Goal: Task Accomplishment & Management: Complete application form

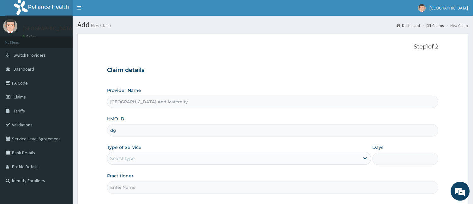
type input "d"
type input "DGE/10013/D"
click at [156, 159] on div "Select type" at bounding box center [233, 158] width 253 height 10
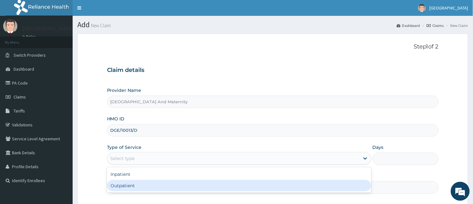
click at [132, 184] on div "Outpatient" at bounding box center [239, 185] width 265 height 11
type input "1"
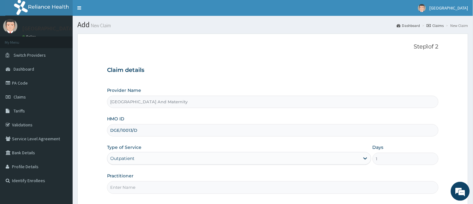
click at [136, 187] on input "Practitioner" at bounding box center [273, 187] width 332 height 12
type input "[PERSON_NAME]"
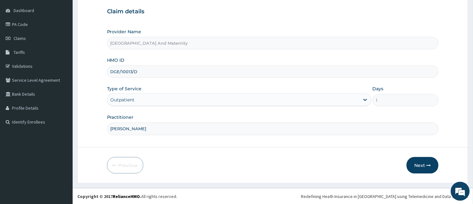
scroll to position [59, 0]
click at [424, 165] on button "Next" at bounding box center [423, 164] width 32 height 16
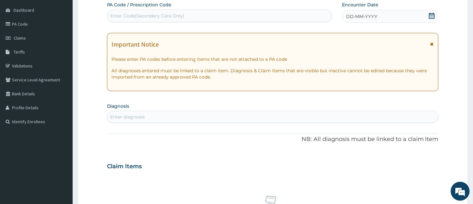
click at [389, 16] on div "DD-MM-YYYY" at bounding box center [391, 16] width 97 height 13
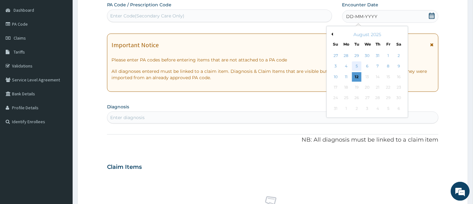
click at [356, 67] on div "5" at bounding box center [356, 66] width 9 height 9
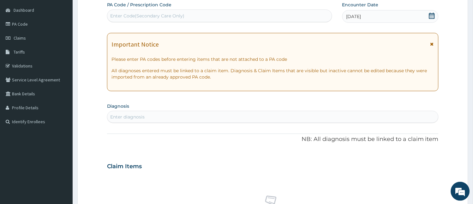
click at [239, 117] on div "Enter diagnosis" at bounding box center [273, 117] width 332 height 10
type input "B"
type input "[MEDICAL_DATA]"
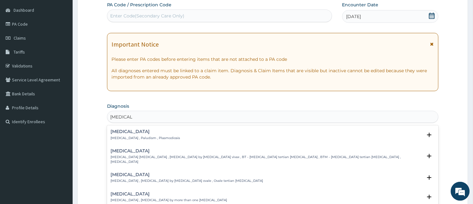
click at [174, 136] on div "[MEDICAL_DATA] [MEDICAL_DATA] , Paludism , Plasmodiosis" at bounding box center [273, 134] width 325 height 11
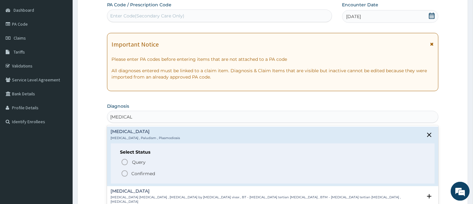
click at [124, 173] on icon "status option filled" at bounding box center [125, 173] width 8 height 8
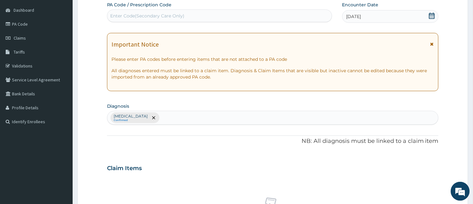
click at [187, 111] on div "[MEDICAL_DATA] Confirmed" at bounding box center [273, 117] width 332 height 13
type input "TYPH"
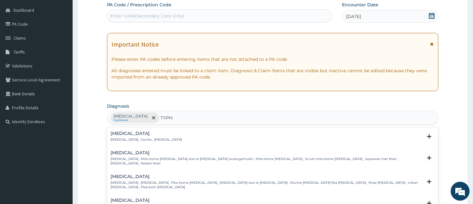
click at [143, 198] on h4 "[MEDICAL_DATA]" at bounding box center [155, 200] width 88 height 5
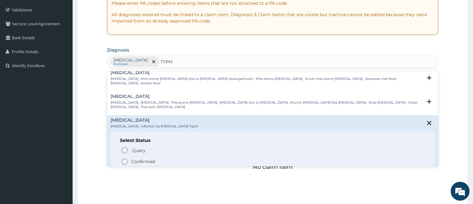
scroll to position [28, 0]
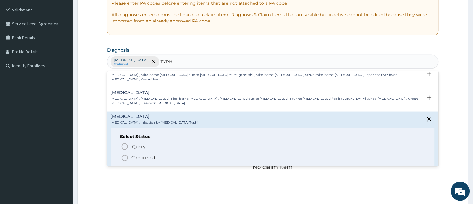
click at [125, 154] on icon "status option filled" at bounding box center [125, 158] width 8 height 8
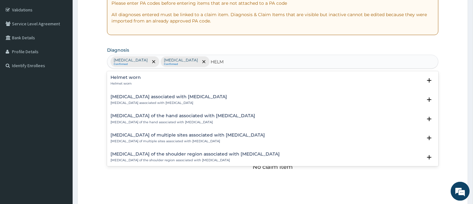
type input "HELMI"
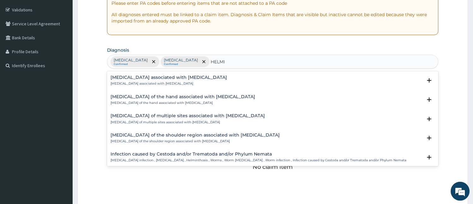
click at [201, 97] on h4 "[MEDICAL_DATA] of the hand associated with [MEDICAL_DATA]" at bounding box center [183, 96] width 145 height 5
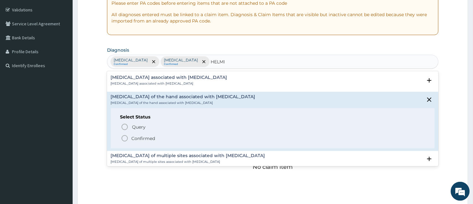
click at [125, 138] on icon "status option filled" at bounding box center [125, 138] width 8 height 8
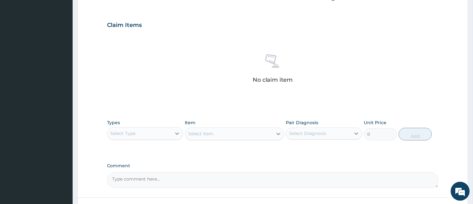
scroll to position [247, 0]
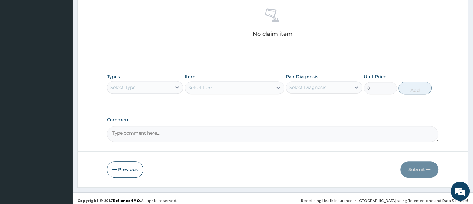
click at [138, 89] on div "Select Type" at bounding box center [139, 87] width 64 height 10
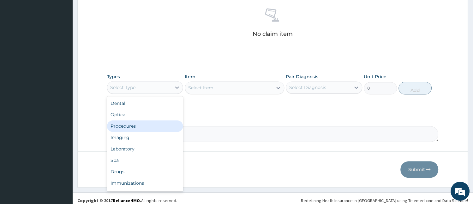
click at [130, 125] on div "Procedures" at bounding box center [145, 125] width 76 height 11
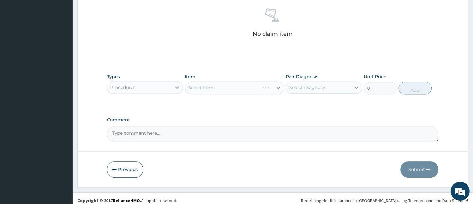
click at [229, 84] on div "Select Item" at bounding box center [235, 88] width 100 height 13
click at [229, 94] on div "Select Item" at bounding box center [235, 88] width 100 height 13
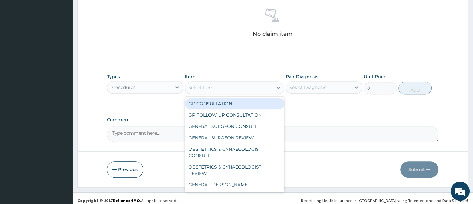
click at [227, 104] on div "GP CONSULTATION" at bounding box center [235, 103] width 100 height 11
type input "2000"
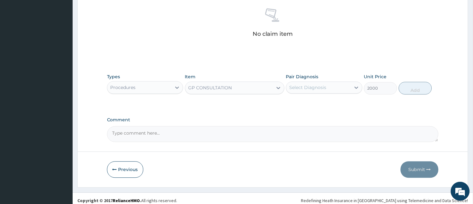
click at [330, 85] on div "Select Diagnosis" at bounding box center [319, 87] width 64 height 10
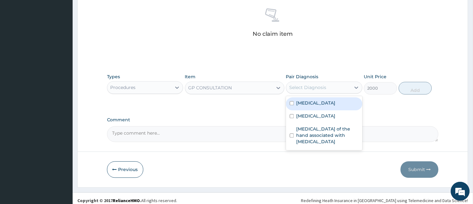
click at [319, 108] on div "[MEDICAL_DATA]" at bounding box center [324, 103] width 76 height 13
checkbox input "true"
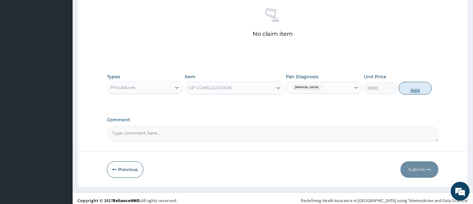
click at [418, 88] on button "Add" at bounding box center [415, 88] width 33 height 13
type input "0"
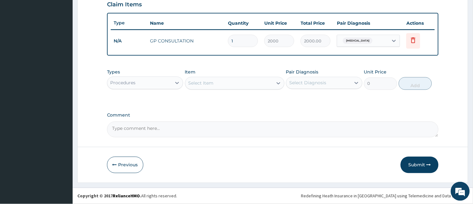
scroll to position [222, 0]
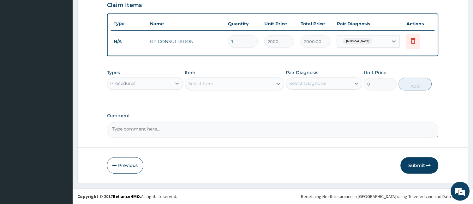
click at [137, 86] on div "Procedures" at bounding box center [139, 83] width 64 height 10
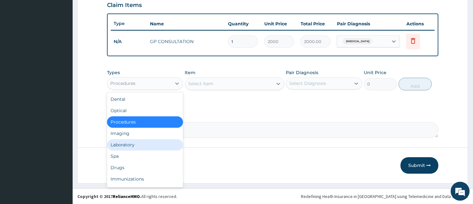
click at [125, 146] on div "Laboratory" at bounding box center [145, 144] width 76 height 11
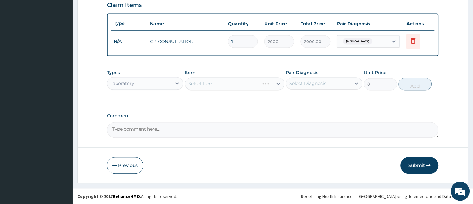
click at [219, 82] on div "Select Item" at bounding box center [235, 83] width 100 height 13
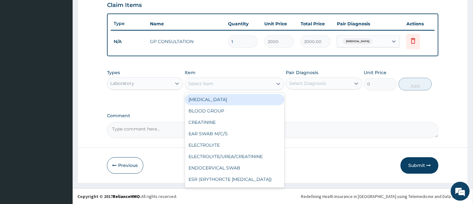
click at [219, 82] on div "Select Item" at bounding box center [230, 84] width 88 height 10
type input "MA"
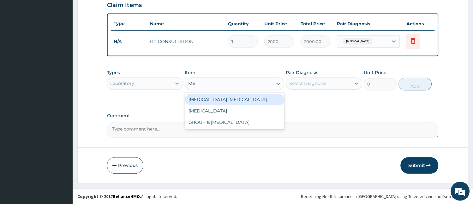
click at [227, 97] on div "[MEDICAL_DATA] [MEDICAL_DATA]" at bounding box center [235, 99] width 100 height 11
type input "1000"
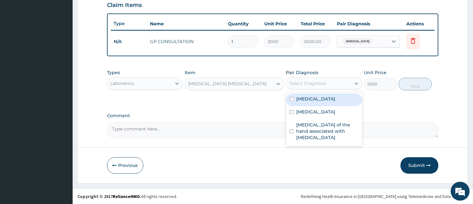
click at [318, 84] on div "Select Diagnosis" at bounding box center [308, 83] width 37 height 6
click at [317, 102] on div "[MEDICAL_DATA]" at bounding box center [324, 99] width 76 height 13
checkbox input "true"
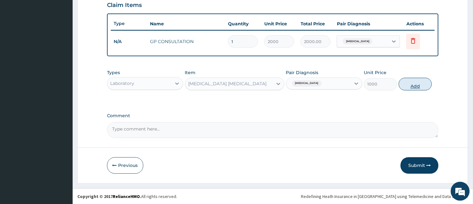
click at [423, 83] on button "Add" at bounding box center [415, 84] width 33 height 13
type input "0"
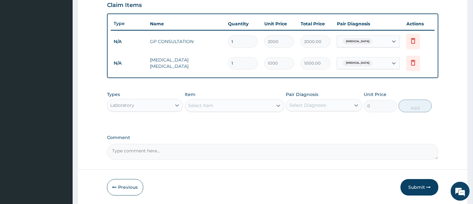
click at [134, 108] on div "Laboratory" at bounding box center [139, 105] width 64 height 10
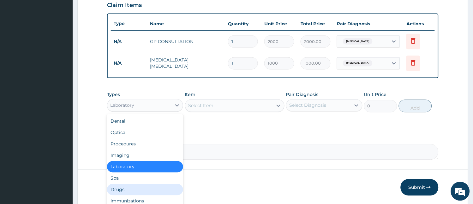
click at [127, 186] on div "Drugs" at bounding box center [145, 189] width 76 height 11
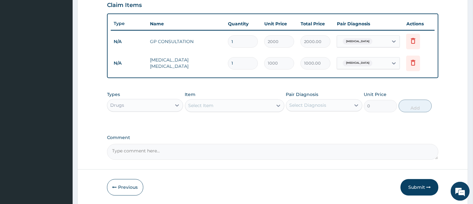
click at [228, 103] on div "Select Item" at bounding box center [230, 106] width 88 height 10
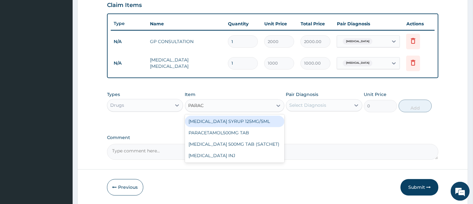
type input "PARACE"
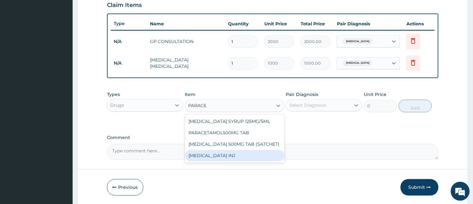
click at [233, 154] on div "[MEDICAL_DATA] INJ" at bounding box center [235, 155] width 100 height 11
type input "200"
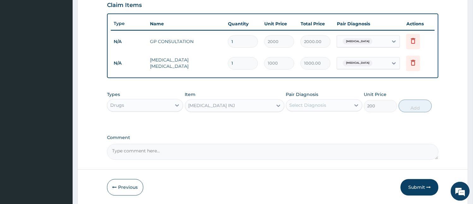
click at [299, 107] on div "Select Diagnosis" at bounding box center [308, 105] width 37 height 6
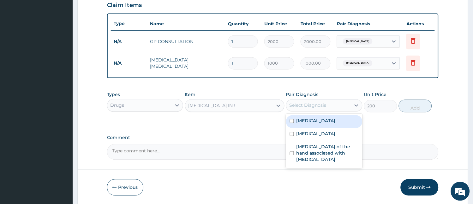
click at [315, 115] on div "[MEDICAL_DATA]" at bounding box center [324, 121] width 76 height 13
checkbox input "true"
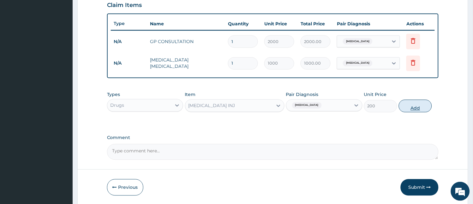
click at [413, 100] on button "Add" at bounding box center [415, 106] width 33 height 13
type input "0"
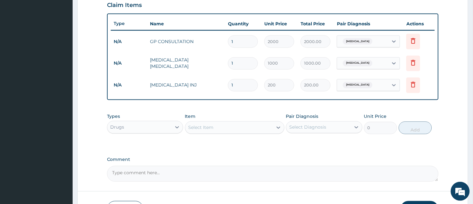
click at [216, 124] on div "Select Item" at bounding box center [230, 127] width 88 height 10
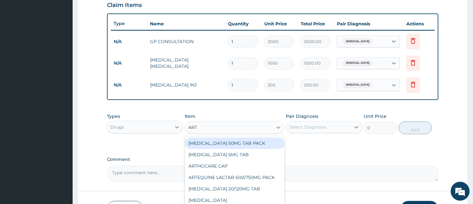
type input "ARTE"
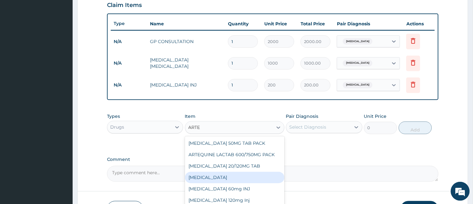
click at [207, 178] on div "[MEDICAL_DATA]" at bounding box center [235, 177] width 100 height 11
type input "100"
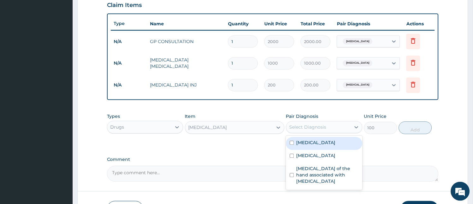
click at [313, 125] on div "Select Diagnosis" at bounding box center [308, 127] width 37 height 6
click at [316, 142] on div "[MEDICAL_DATA]" at bounding box center [324, 143] width 76 height 13
checkbox input "true"
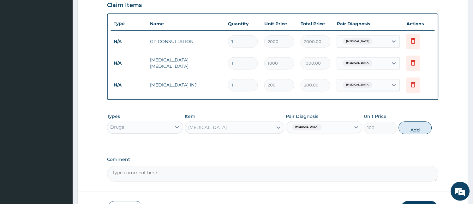
click at [411, 129] on button "Add" at bounding box center [415, 127] width 33 height 13
type input "0"
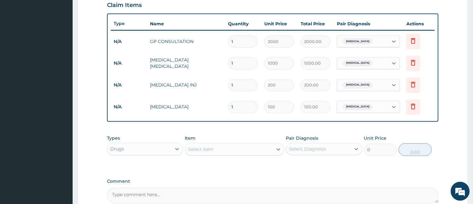
type input "12"
type input "1200.00"
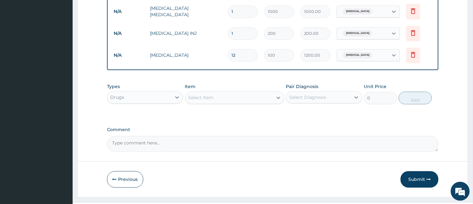
scroll to position [288, 0]
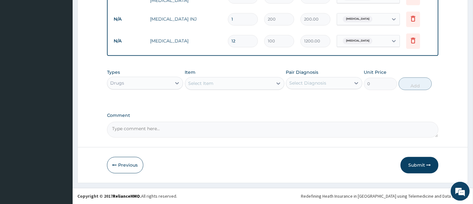
type input "12"
click at [209, 83] on div "Select Item" at bounding box center [201, 83] width 25 height 6
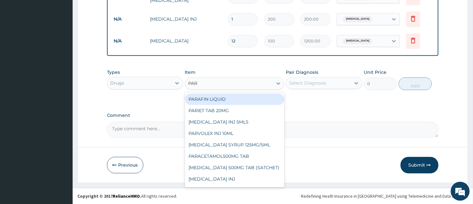
type input "PARA"
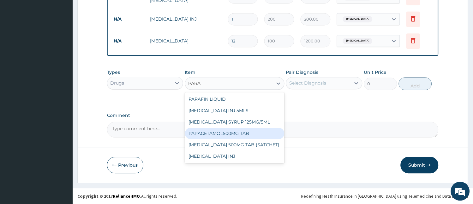
click at [206, 128] on div "PARACETAMOL500MG TAB" at bounding box center [235, 132] width 100 height 11
type input "20"
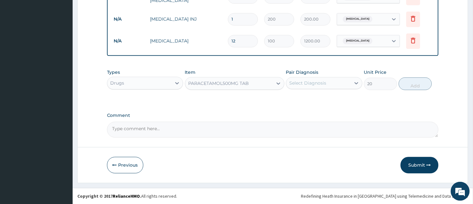
click at [308, 78] on div "Select Diagnosis" at bounding box center [319, 83] width 64 height 10
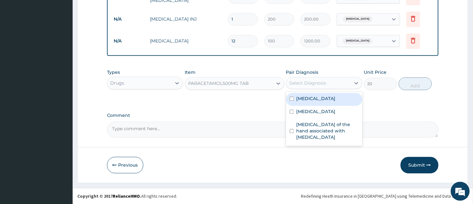
click at [306, 103] on div "[MEDICAL_DATA]" at bounding box center [324, 99] width 76 height 13
checkbox input "true"
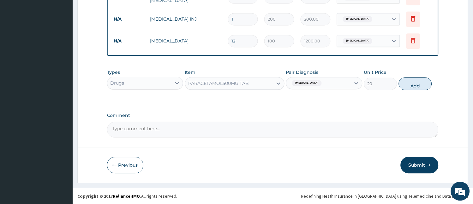
click at [419, 83] on button "Add" at bounding box center [415, 83] width 33 height 13
type input "0"
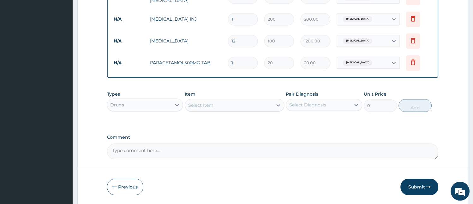
type input "0.00"
type input "9"
type input "180.00"
type input "9"
click at [212, 103] on div "Select Item" at bounding box center [201, 105] width 25 height 6
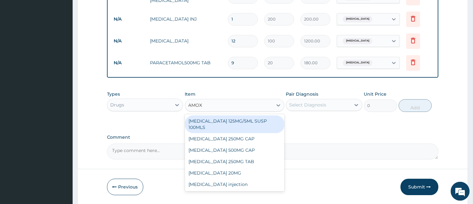
type input "AMOXY"
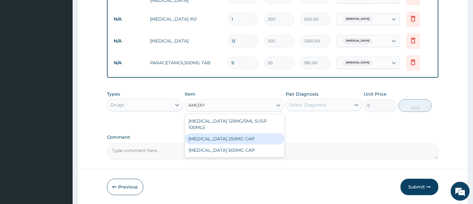
click at [220, 133] on div "[MEDICAL_DATA] 250MG CAP" at bounding box center [235, 138] width 100 height 11
type input "50"
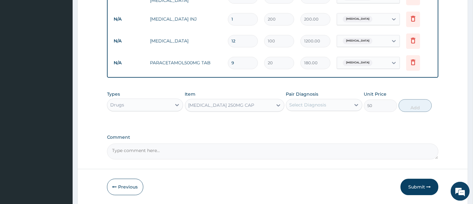
click at [302, 101] on div "Select Diagnosis" at bounding box center [319, 105] width 64 height 10
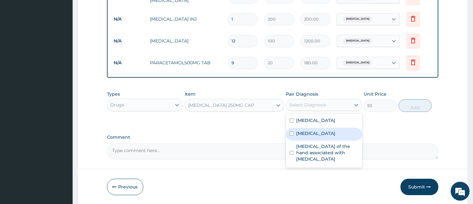
click at [295, 138] on div "[MEDICAL_DATA]" at bounding box center [324, 133] width 76 height 13
checkbox input "true"
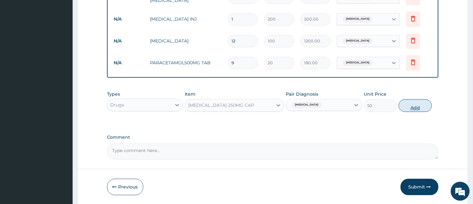
click at [415, 108] on button "Add" at bounding box center [415, 105] width 33 height 13
type input "0"
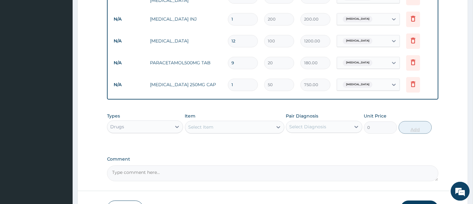
type input "15"
type input "750.00"
type input "15"
click at [221, 125] on div "Select Item" at bounding box center [230, 127] width 88 height 10
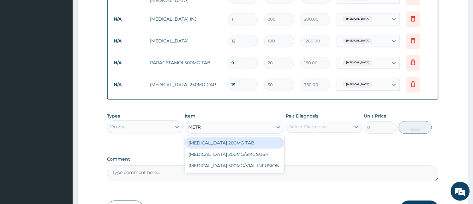
type input "METRO"
click at [220, 144] on div "[MEDICAL_DATA] 200MG TAB" at bounding box center [235, 142] width 100 height 11
type input "10"
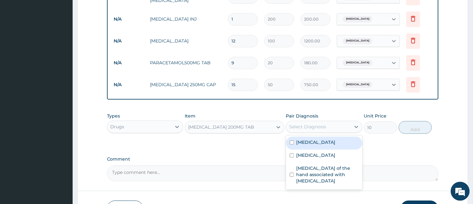
click at [303, 125] on div "Select Diagnosis" at bounding box center [308, 126] width 37 height 6
click at [309, 141] on label "[MEDICAL_DATA]" at bounding box center [316, 142] width 39 height 6
checkbox input "true"
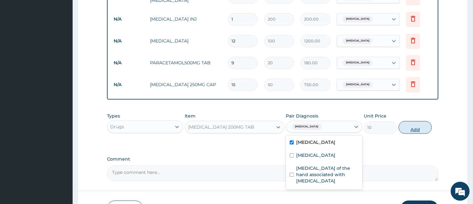
click at [421, 125] on button "Add" at bounding box center [415, 127] width 33 height 13
type input "0"
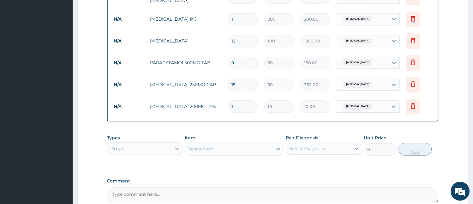
type input "0.00"
type input "9"
type input "90.00"
type input "9"
click at [210, 150] on div "Select Item" at bounding box center [201, 148] width 25 height 6
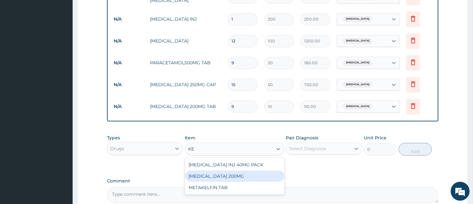
type input "K"
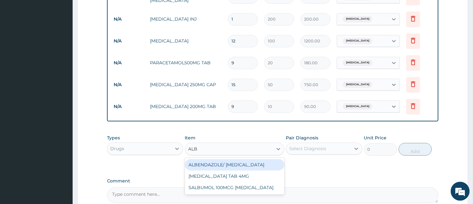
type input "ALBE"
click at [216, 166] on div "ALBENDAZOLE/ [MEDICAL_DATA]" at bounding box center [235, 164] width 100 height 11
type input "100"
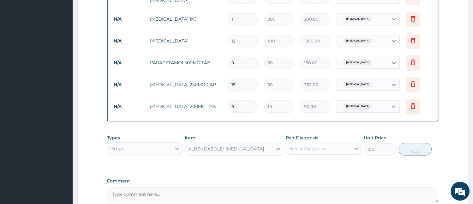
click at [315, 149] on div "Select Diagnosis" at bounding box center [308, 148] width 37 height 6
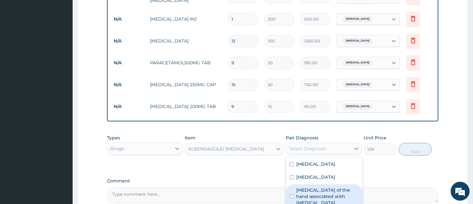
click at [293, 196] on input "checkbox" at bounding box center [292, 196] width 4 height 4
checkbox input "true"
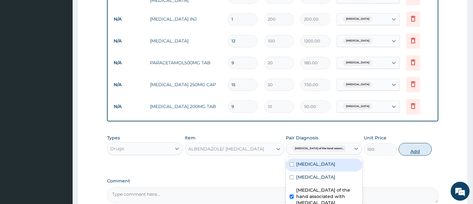
click at [419, 149] on button "Add" at bounding box center [415, 149] width 33 height 13
type input "0"
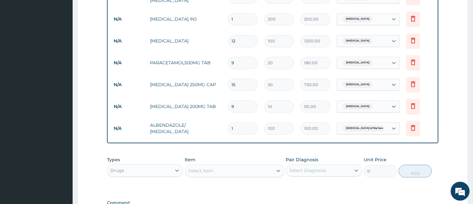
type input "0.00"
type input "3"
type input "300.00"
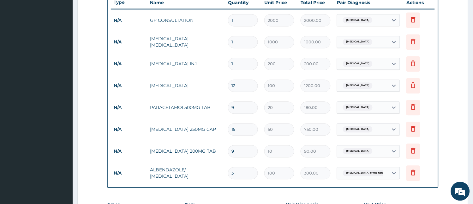
scroll to position [375, 0]
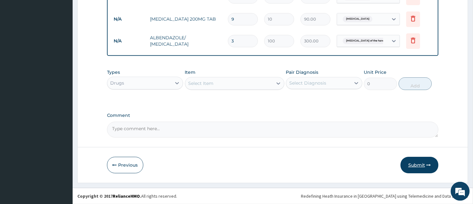
type input "3"
click at [413, 164] on button "Submit" at bounding box center [420, 164] width 38 height 16
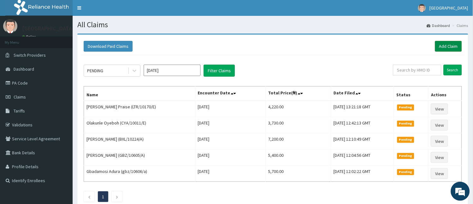
click at [450, 48] on link "Add Claim" at bounding box center [449, 46] width 27 height 11
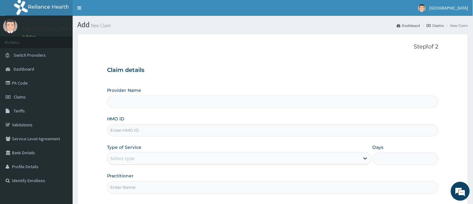
type input "[GEOGRAPHIC_DATA] And Maternity"
type input "BXL/102251/A"
click at [168, 159] on div "Select type" at bounding box center [233, 158] width 253 height 10
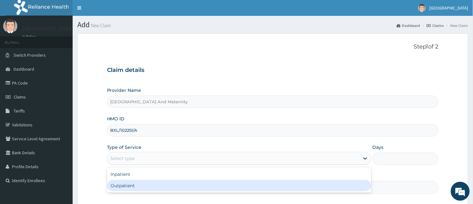
click at [134, 186] on div "Outpatient" at bounding box center [239, 185] width 265 height 11
type input "1"
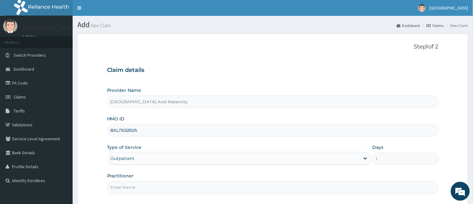
click at [140, 187] on input "Practitioner" at bounding box center [273, 187] width 332 height 12
type input "[PERSON_NAME]"
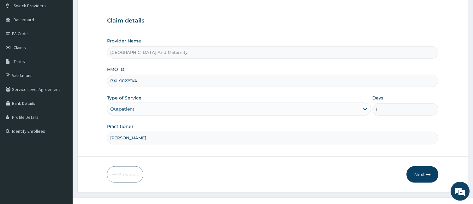
scroll to position [51, 0]
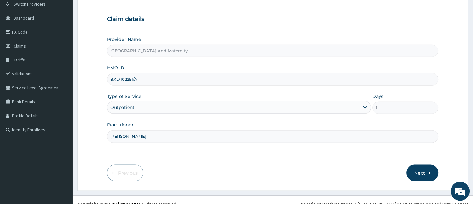
click at [426, 174] on button "Next" at bounding box center [423, 172] width 32 height 16
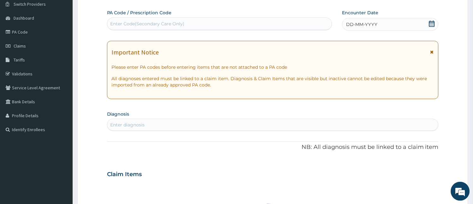
click at [368, 23] on span "DD-MM-YYYY" at bounding box center [362, 24] width 31 height 6
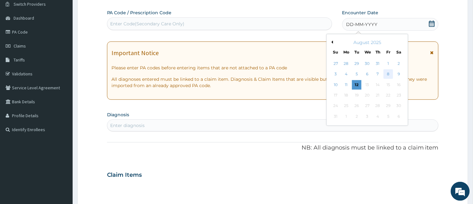
click at [389, 70] on div "8" at bounding box center [388, 74] width 9 height 9
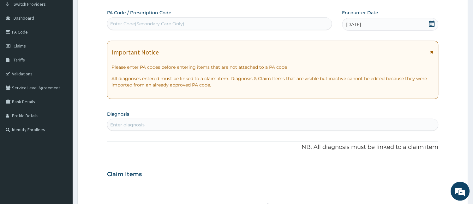
click at [238, 125] on div "Enter diagnosis" at bounding box center [273, 124] width 332 height 10
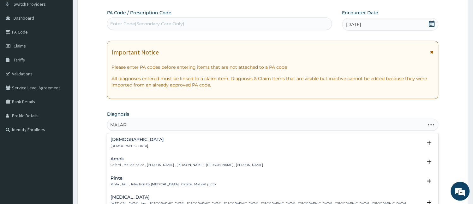
type input "[MEDICAL_DATA]"
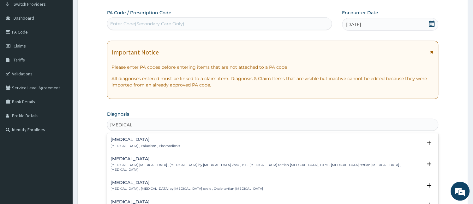
click at [143, 145] on p "[MEDICAL_DATA] , Paludism , Plasmodiosis" at bounding box center [146, 145] width 70 height 4
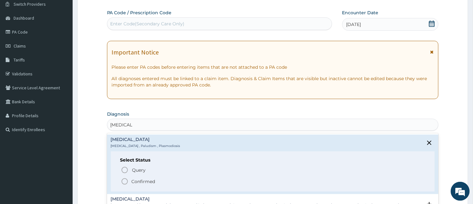
click at [124, 182] on icon "status option filled" at bounding box center [125, 181] width 8 height 8
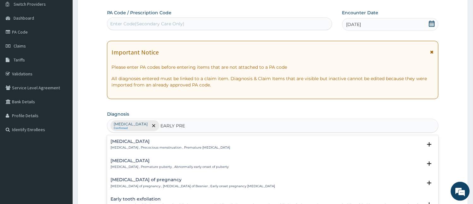
type input "EARLY PREG"
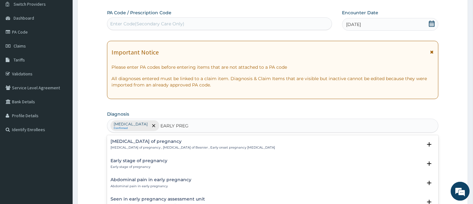
click at [153, 146] on p "Prurigo of pregnancy , Prurigo gestationis of Besnier , Early onset pregnancy p…" at bounding box center [193, 147] width 165 height 4
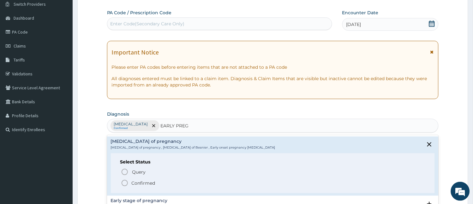
click at [124, 184] on icon "status option filled" at bounding box center [125, 183] width 8 height 8
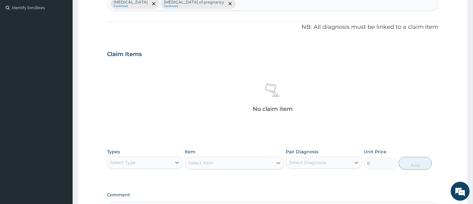
scroll to position [176, 0]
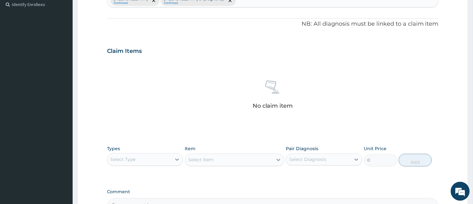
click at [155, 161] on div "Select Type" at bounding box center [139, 159] width 64 height 10
click at [156, 194] on div "Procedures" at bounding box center [145, 197] width 76 height 11
click at [219, 157] on div "Select Item" at bounding box center [235, 159] width 100 height 13
click at [232, 159] on div "Select Item" at bounding box center [230, 160] width 88 height 10
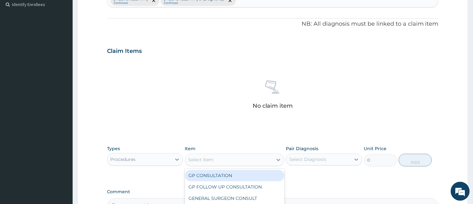
click at [230, 176] on div "GP CONSULTATION" at bounding box center [235, 175] width 100 height 11
type input "2000"
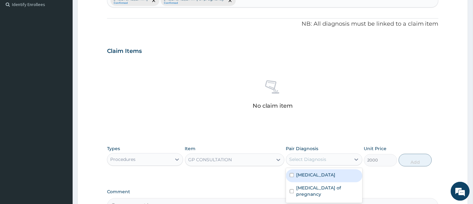
click at [311, 159] on div "Select Diagnosis" at bounding box center [308, 159] width 37 height 6
click at [312, 172] on label "[MEDICAL_DATA]" at bounding box center [316, 175] width 39 height 6
checkbox input "true"
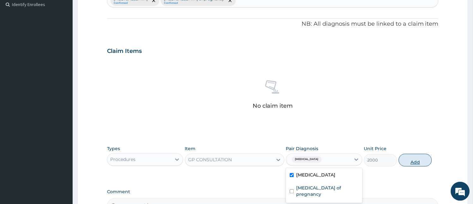
click at [410, 157] on button "Add" at bounding box center [415, 160] width 33 height 13
type input "0"
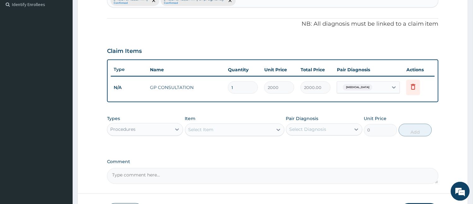
scroll to position [222, 0]
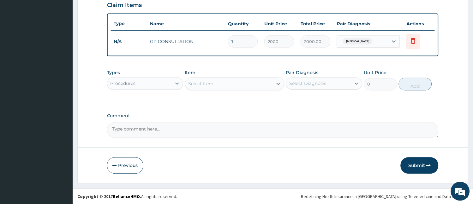
click at [147, 83] on div "Procedures" at bounding box center [139, 83] width 64 height 10
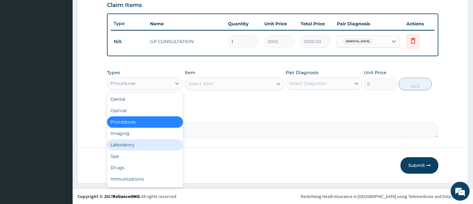
click at [122, 143] on div "Laboratory" at bounding box center [145, 144] width 76 height 11
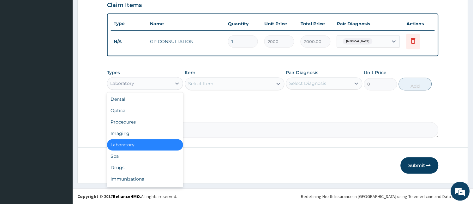
click at [142, 84] on div "Laboratory" at bounding box center [139, 83] width 64 height 10
click at [122, 166] on div "Drugs" at bounding box center [145, 167] width 76 height 11
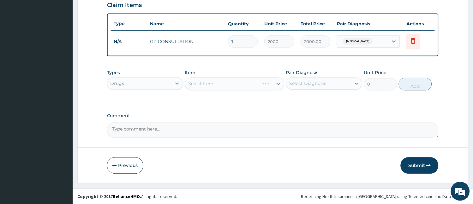
click at [233, 84] on div "Select Item" at bounding box center [235, 83] width 100 height 13
click at [233, 84] on div "Select Item" at bounding box center [230, 84] width 88 height 10
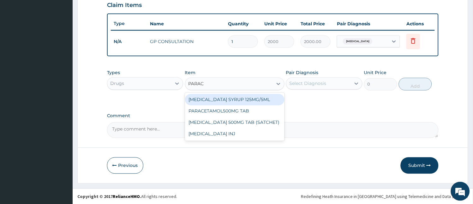
type input "PARACE"
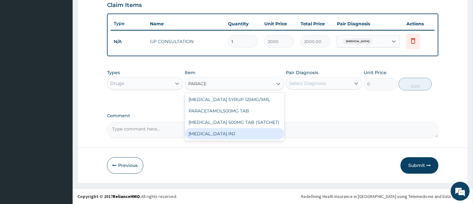
click at [227, 135] on div "[MEDICAL_DATA] INJ" at bounding box center [235, 133] width 100 height 11
type input "200"
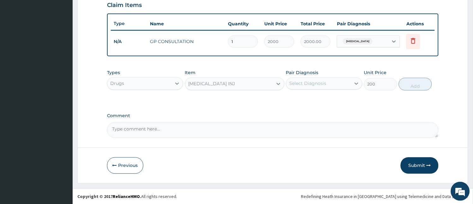
click at [326, 85] on div "Select Diagnosis" at bounding box center [308, 83] width 37 height 6
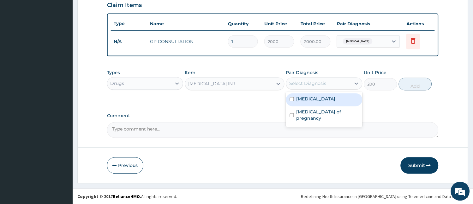
click at [321, 101] on div "[MEDICAL_DATA]" at bounding box center [324, 99] width 76 height 13
checkbox input "true"
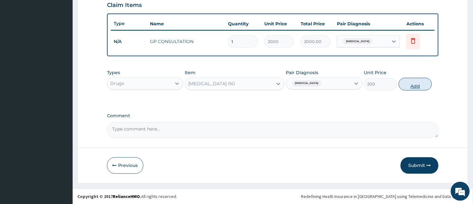
click at [420, 83] on button "Add" at bounding box center [415, 84] width 33 height 13
type input "0"
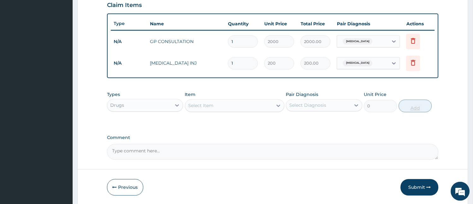
type input "0.00"
type input "2"
type input "400.00"
type input "2"
click at [240, 103] on div "Select Item" at bounding box center [230, 106] width 88 height 10
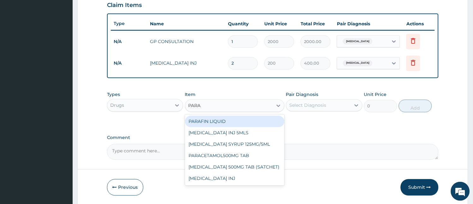
type input "PARAC"
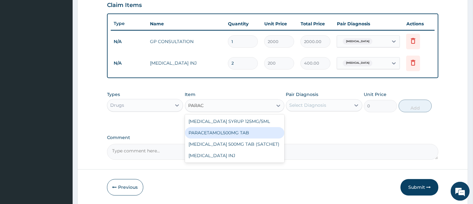
click at [234, 131] on div "PARACETAMOL500MG TAB" at bounding box center [235, 132] width 100 height 11
type input "20"
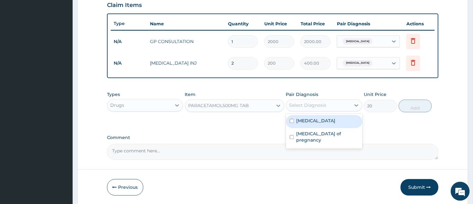
click at [320, 103] on div "Select Diagnosis" at bounding box center [308, 105] width 37 height 6
click at [320, 121] on div "[MEDICAL_DATA]" at bounding box center [324, 121] width 76 height 13
checkbox input "true"
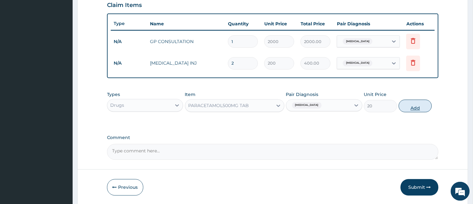
click at [419, 102] on button "Add" at bounding box center [415, 106] width 33 height 13
type input "0"
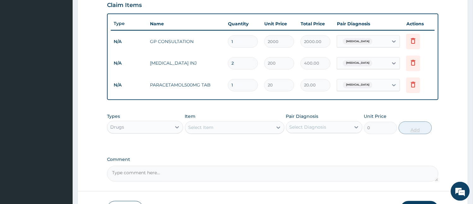
type input "18"
type input "360.00"
type input "18"
click at [230, 119] on div "Item Select Item" at bounding box center [235, 123] width 100 height 21
click at [229, 125] on div "Select Item" at bounding box center [230, 127] width 88 height 10
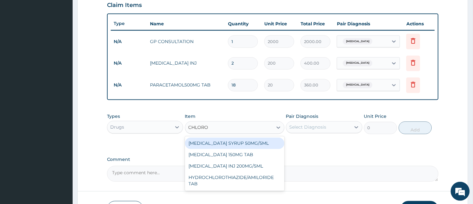
type input "CHLOROQ"
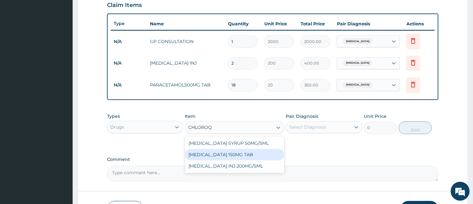
click at [218, 155] on div "[MEDICAL_DATA] 150MG TAB" at bounding box center [235, 154] width 100 height 11
type input "10"
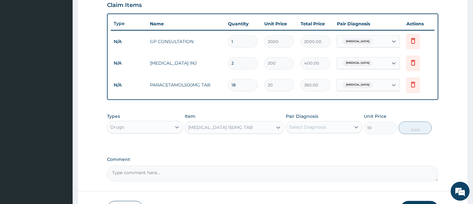
click at [326, 129] on div "Select Diagnosis" at bounding box center [308, 127] width 37 height 6
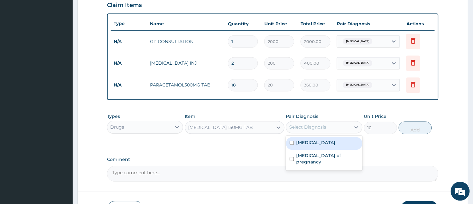
click at [320, 143] on div "[MEDICAL_DATA]" at bounding box center [324, 143] width 76 height 13
checkbox input "true"
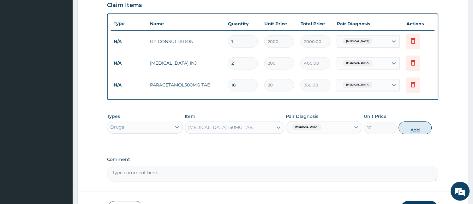
click at [413, 125] on button "Add" at bounding box center [415, 127] width 33 height 13
type input "0"
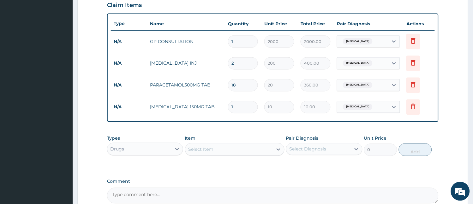
type input "0.00"
type input "7"
type input "70.00"
type input "7"
click at [247, 148] on div "Select Item" at bounding box center [230, 149] width 88 height 10
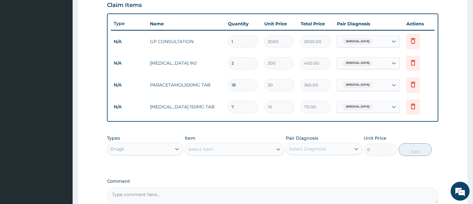
click at [338, 169] on div "PA Code / Prescription Code Enter Code(Secondary Care Only) Encounter Date 08-0…" at bounding box center [273, 21] width 332 height 364
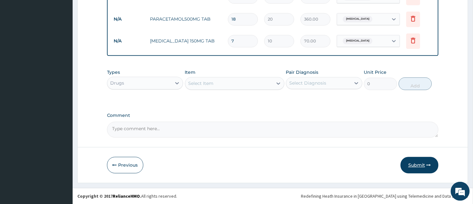
click at [421, 161] on button "Submit" at bounding box center [420, 164] width 38 height 16
click at [422, 162] on button "Submit" at bounding box center [420, 164] width 38 height 16
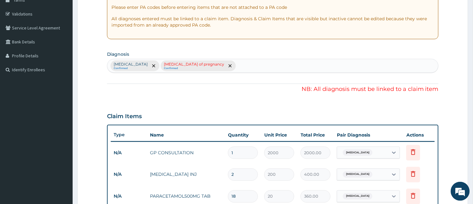
scroll to position [114, 0]
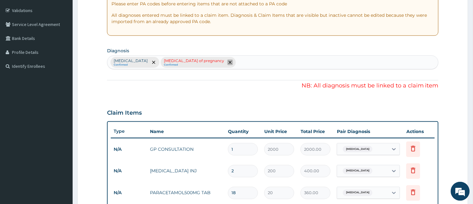
click at [228, 62] on span "remove selection option" at bounding box center [231, 62] width 6 height 6
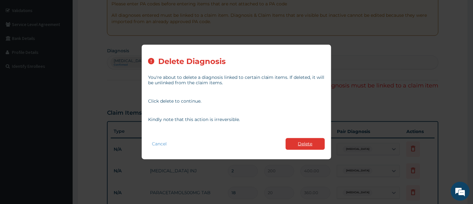
click at [302, 142] on button "Delete" at bounding box center [305, 144] width 39 height 12
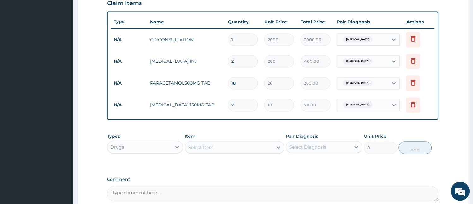
scroll to position [288, 0]
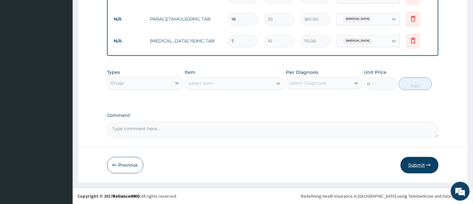
click at [422, 166] on button "Submit" at bounding box center [420, 164] width 38 height 16
click at [414, 157] on button "Submit" at bounding box center [420, 164] width 38 height 16
click at [413, 162] on button "Submit" at bounding box center [420, 164] width 38 height 16
click at [419, 163] on button "Submit" at bounding box center [420, 164] width 38 height 16
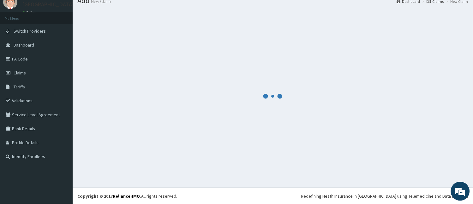
scroll to position [24, 0]
drag, startPoint x: 419, startPoint y: 163, endPoint x: 356, endPoint y: 158, distance: 63.1
click at [356, 158] on div at bounding box center [272, 96] width 391 height 173
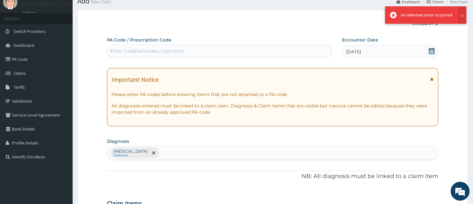
scroll to position [288, 0]
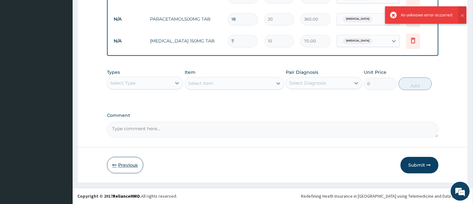
click at [125, 162] on button "Previous" at bounding box center [125, 164] width 36 height 16
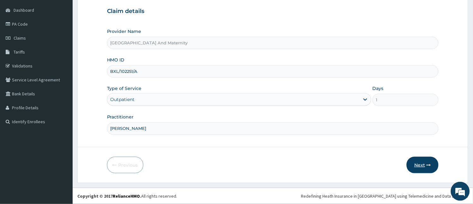
click at [421, 164] on button "Next" at bounding box center [423, 164] width 32 height 16
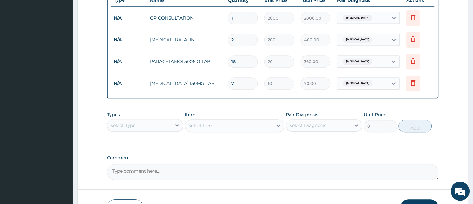
scroll to position [288, 0]
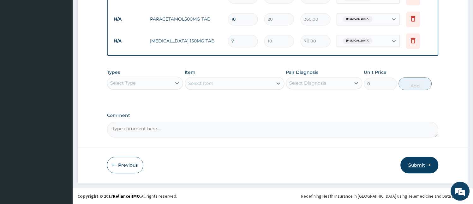
click at [420, 163] on button "Submit" at bounding box center [420, 164] width 38 height 16
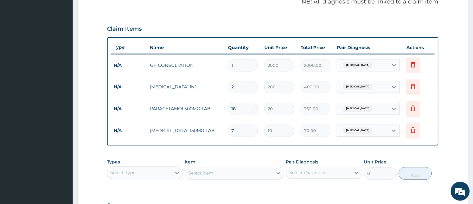
scroll to position [194, 0]
